Goal: Task Accomplishment & Management: Use online tool/utility

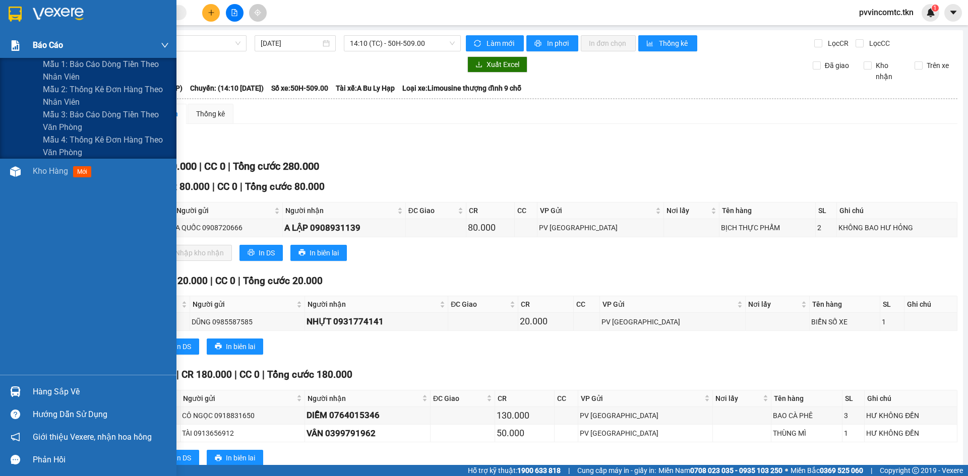
click at [38, 46] on span "Báo cáo" at bounding box center [48, 45] width 30 height 13
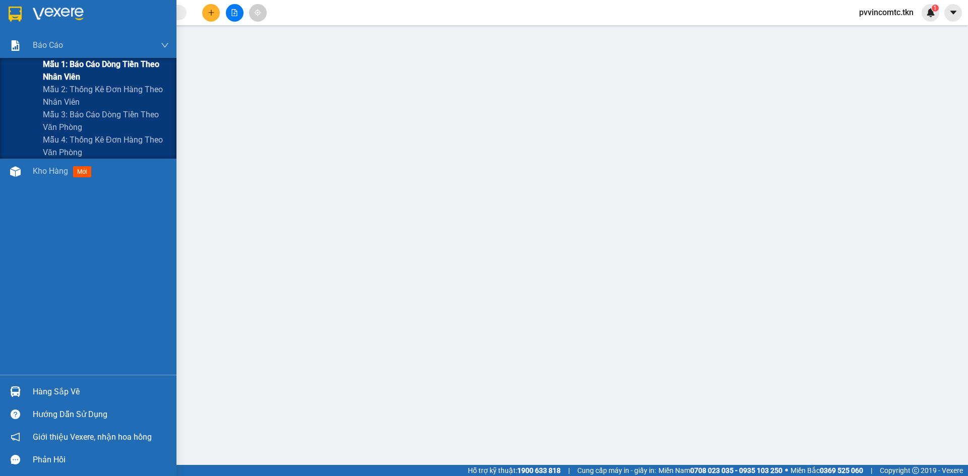
click at [44, 66] on span "Mẫu 1: Báo cáo dòng tiền theo nhân viên" at bounding box center [106, 70] width 126 height 25
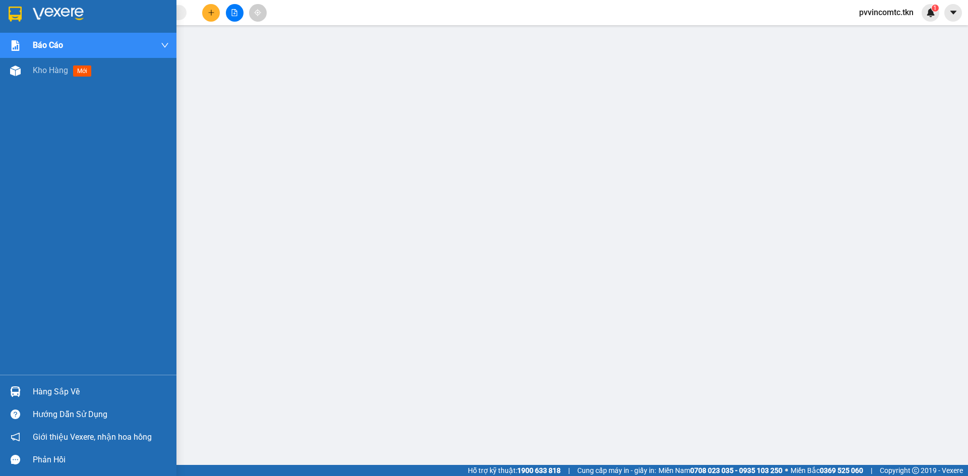
click at [23, 387] on div at bounding box center [16, 392] width 18 height 18
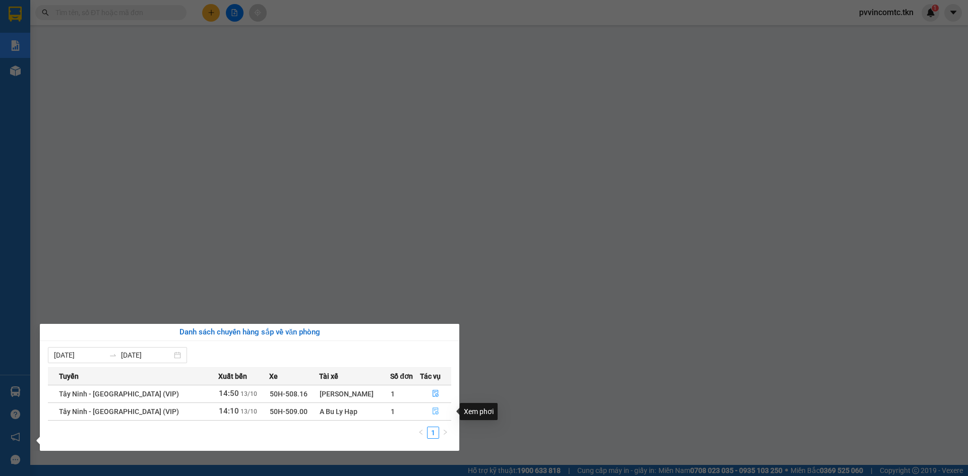
click at [434, 414] on icon "file-done" at bounding box center [436, 411] width 6 height 7
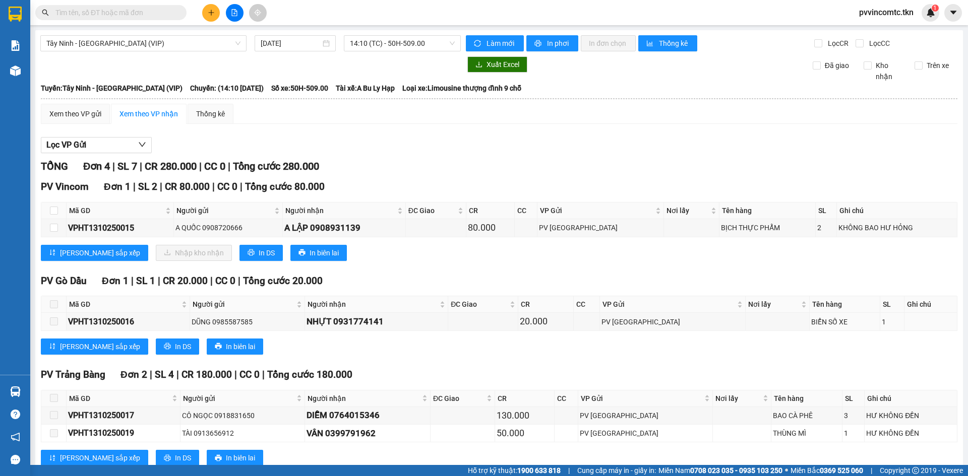
scroll to position [29, 0]
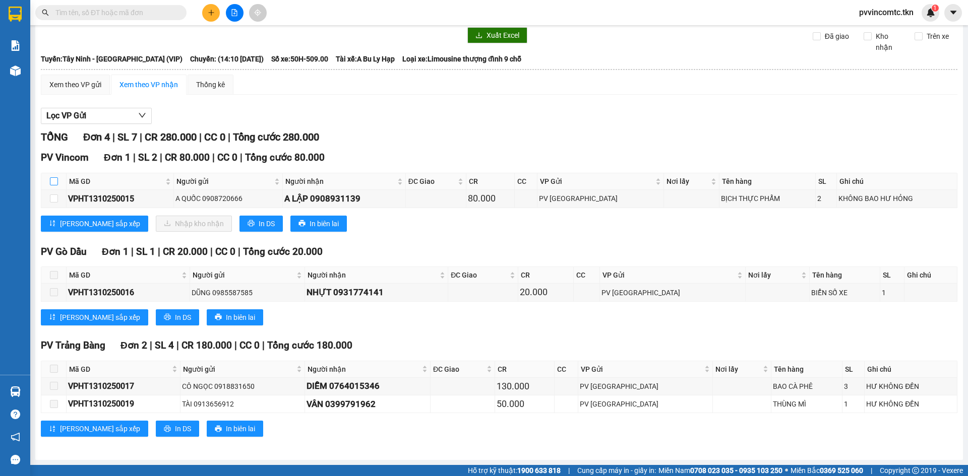
click at [55, 181] on input "checkbox" at bounding box center [54, 181] width 8 height 8
checkbox input "true"
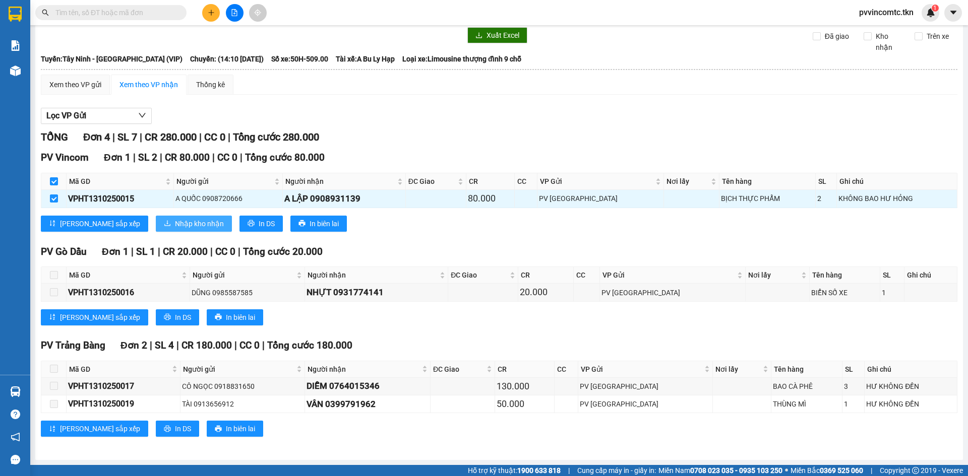
click at [175, 224] on span "Nhập kho nhận" at bounding box center [199, 223] width 49 height 11
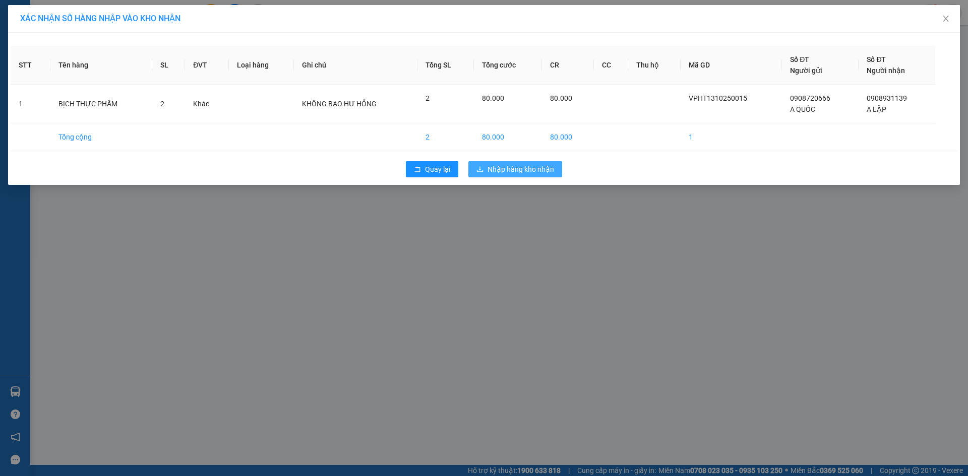
click at [523, 165] on span "Nhập hàng kho nhận" at bounding box center [521, 169] width 67 height 11
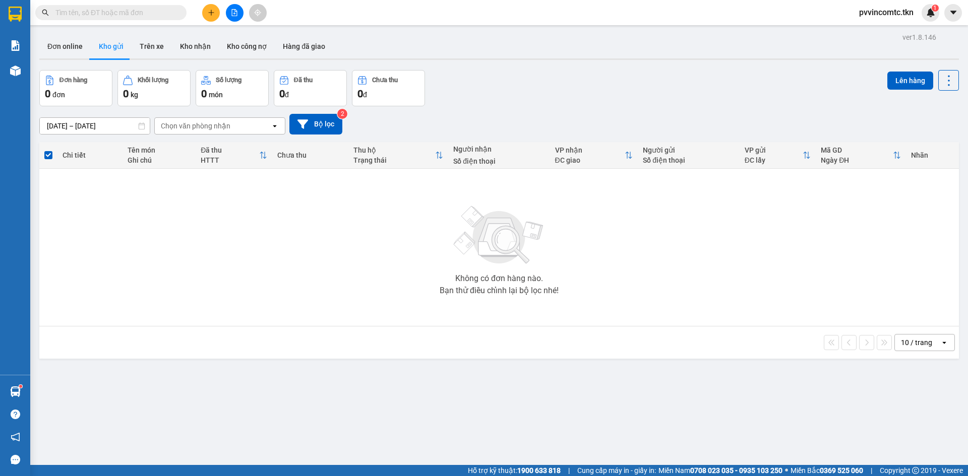
click at [141, 9] on input "text" at bounding box center [114, 12] width 119 height 11
click at [185, 47] on button "Kho nhận" at bounding box center [195, 46] width 47 height 24
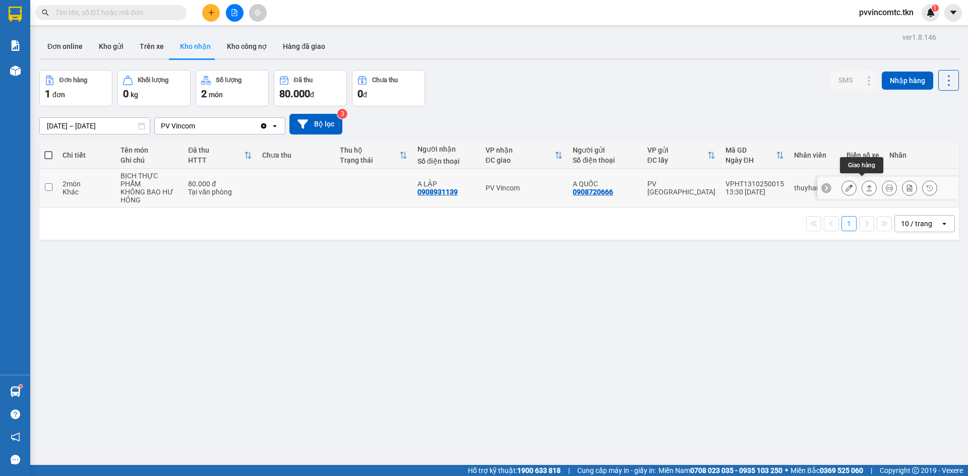
click at [867, 185] on icon at bounding box center [870, 188] width 6 height 6
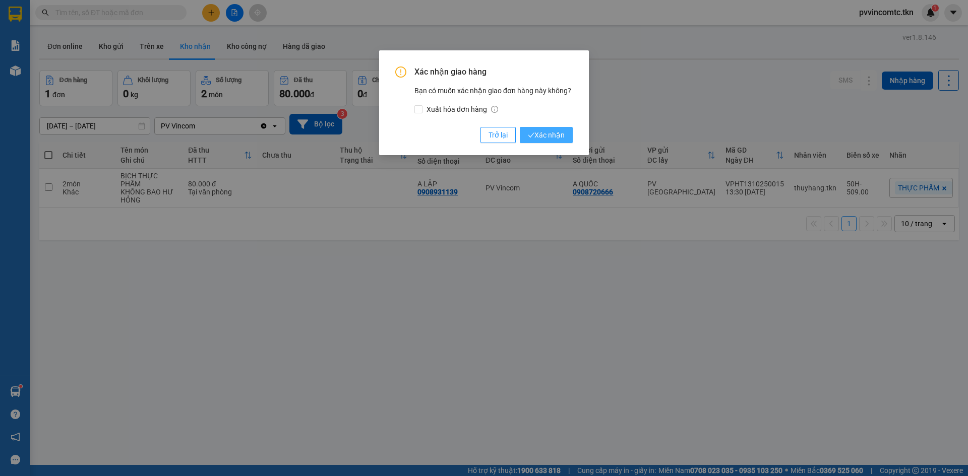
click at [562, 137] on span "Xác nhận" at bounding box center [546, 135] width 37 height 11
